Goal: Information Seeking & Learning: Learn about a topic

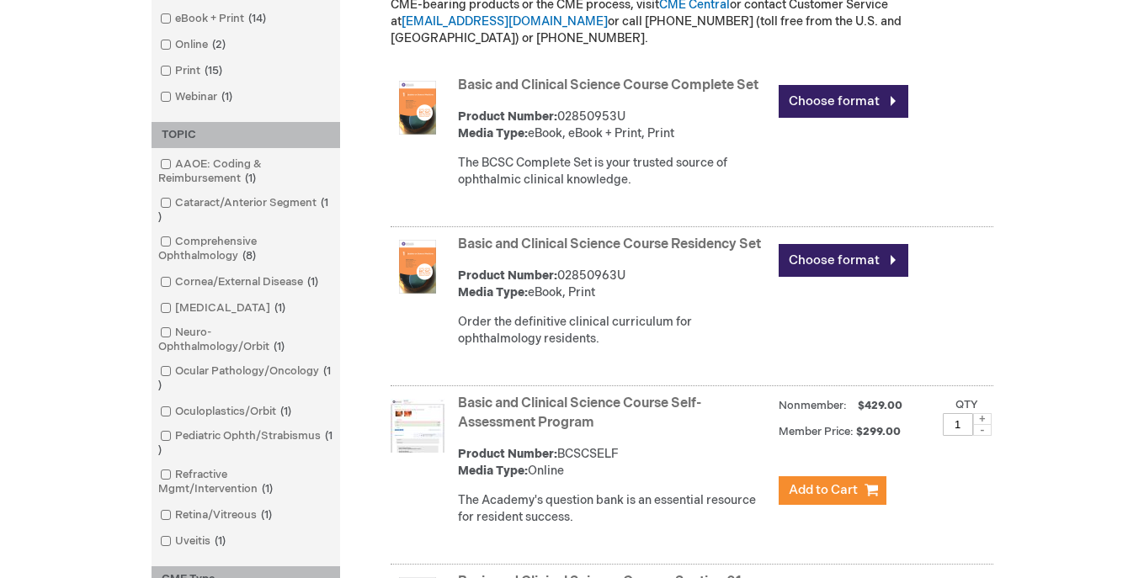
scroll to position [539, 0]
click at [175, 333] on span at bounding box center [175, 332] width 0 height 13
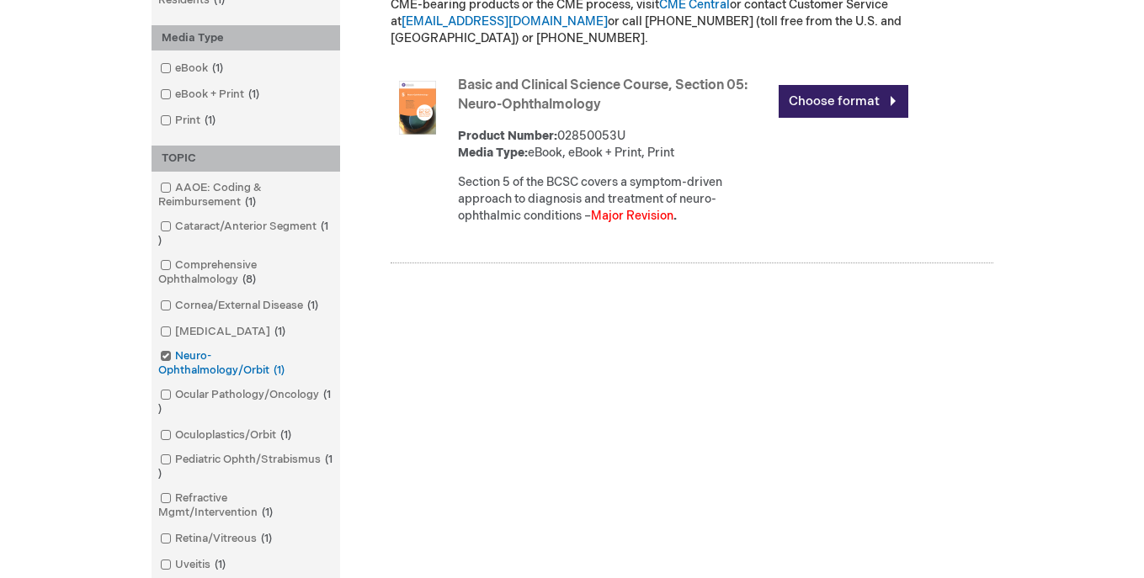
click at [175, 350] on span at bounding box center [175, 355] width 0 height 13
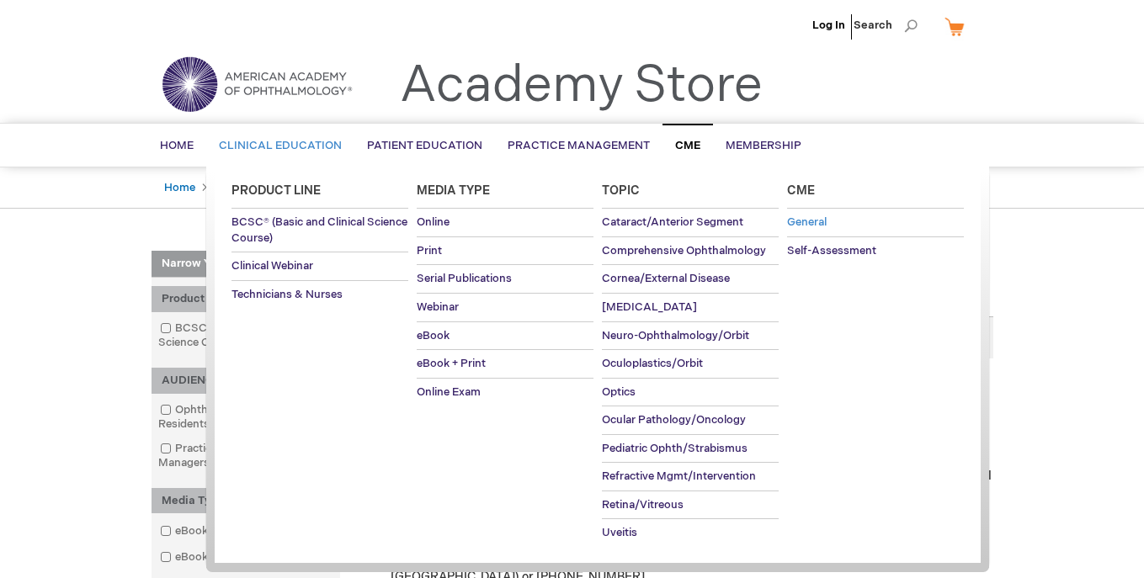
click at [819, 225] on span "General" at bounding box center [807, 222] width 40 height 13
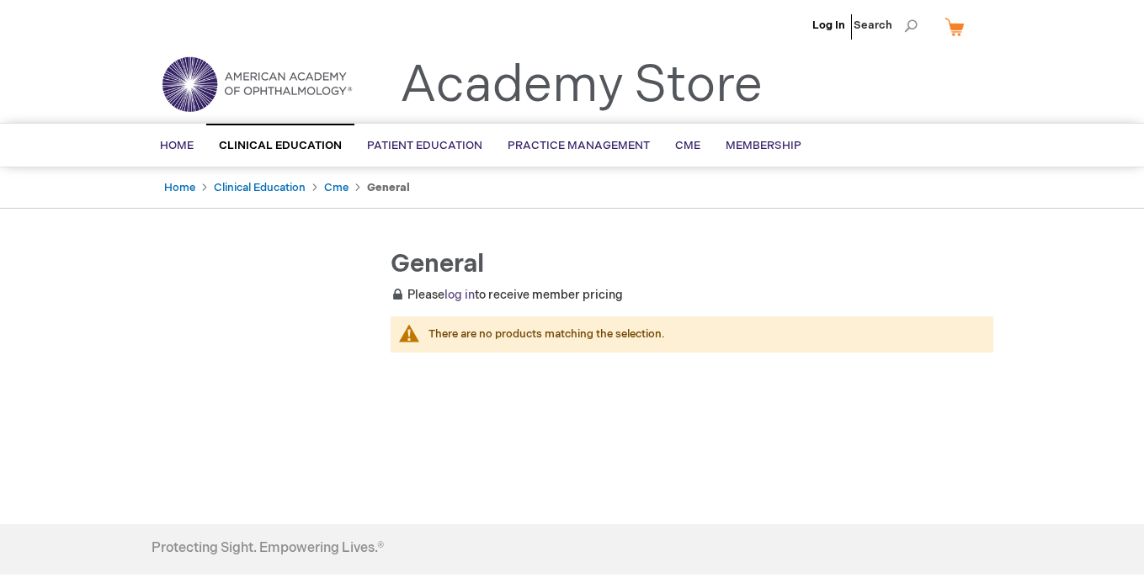
click at [466, 293] on link "log in" at bounding box center [459, 295] width 30 height 14
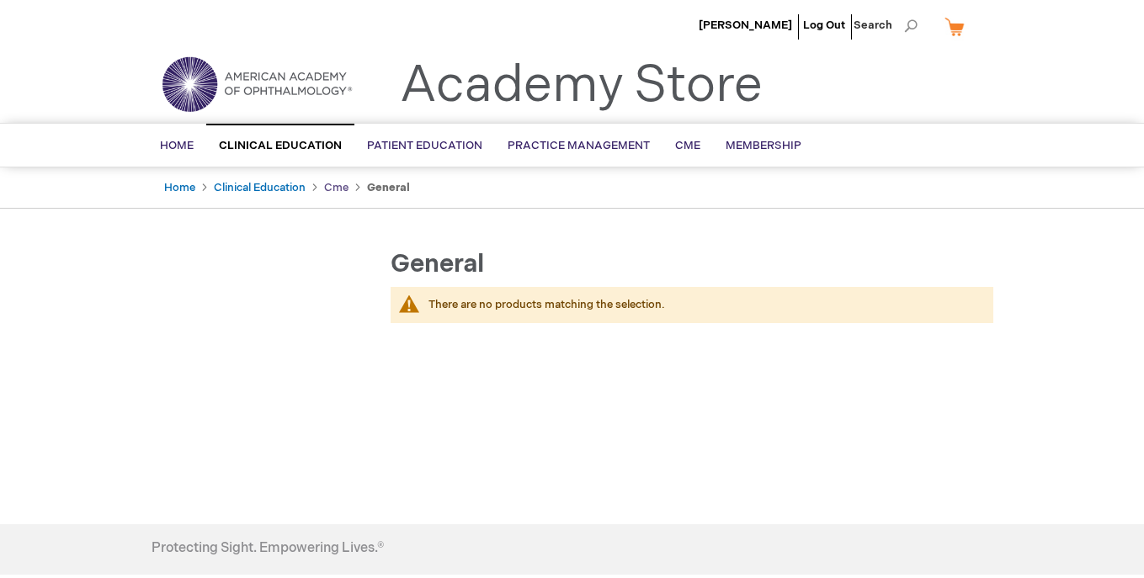
click at [336, 186] on link "Cme" at bounding box center [336, 187] width 24 height 13
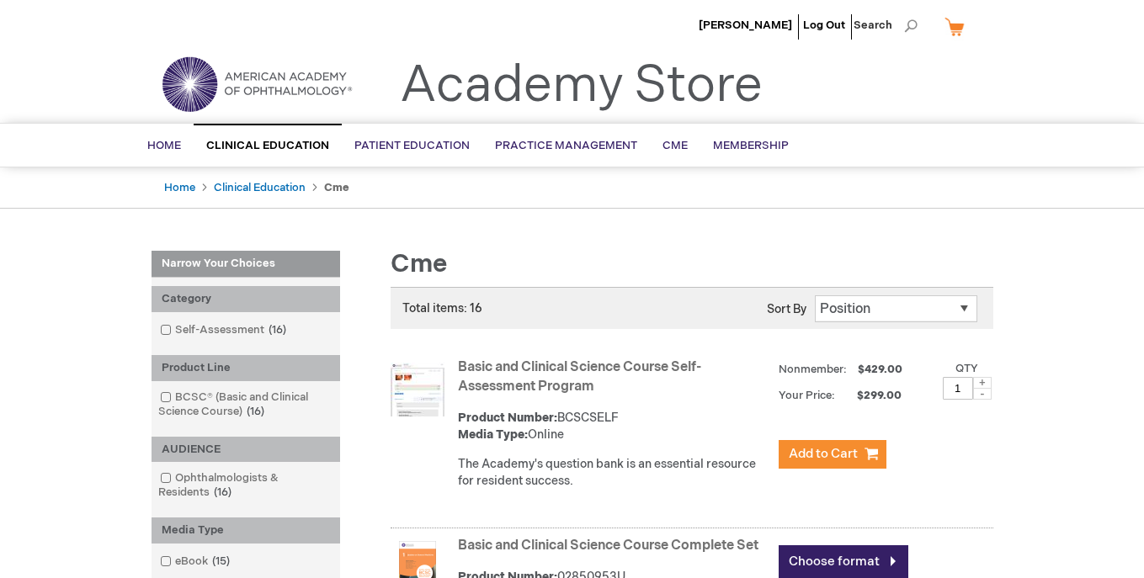
click at [246, 83] on img at bounding box center [257, 84] width 202 height 61
